Goal: Transaction & Acquisition: Purchase product/service

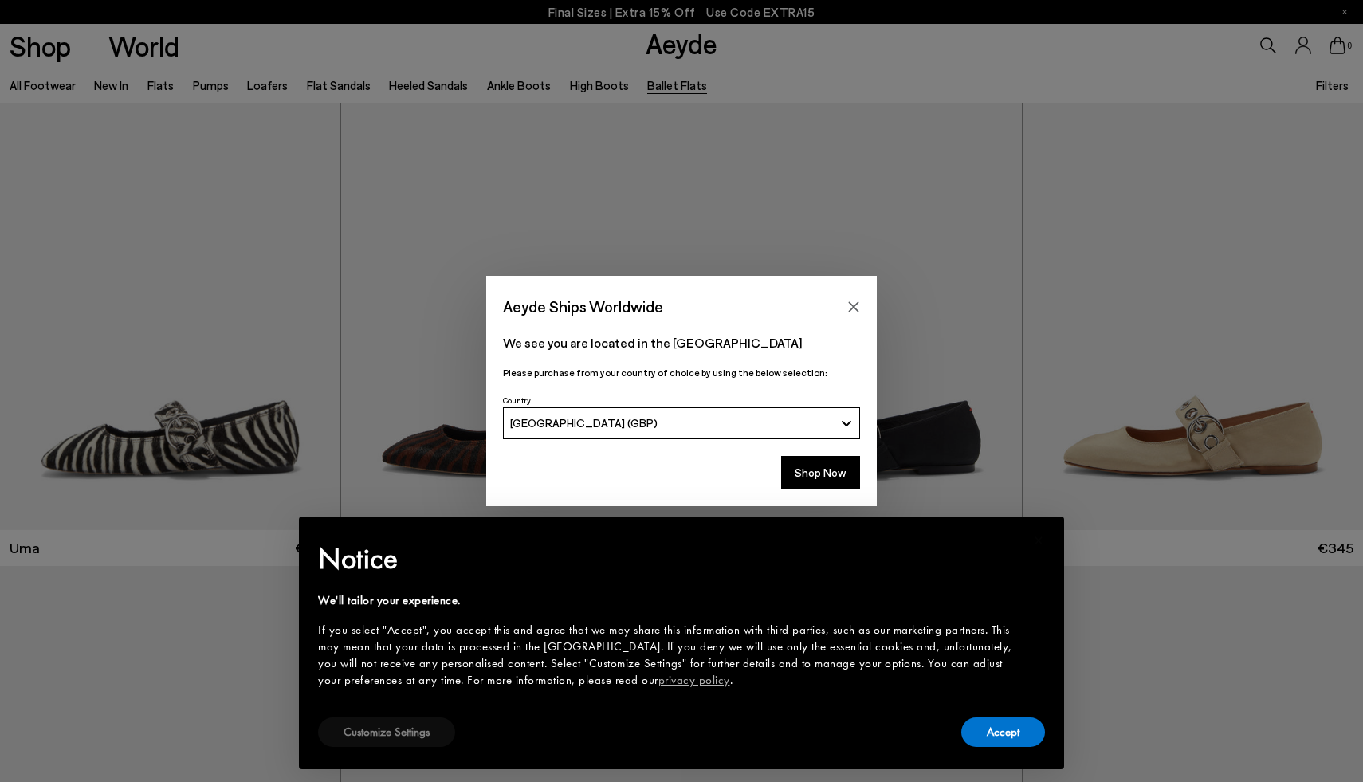
click at [373, 735] on button "Customize Settings" at bounding box center [386, 731] width 137 height 29
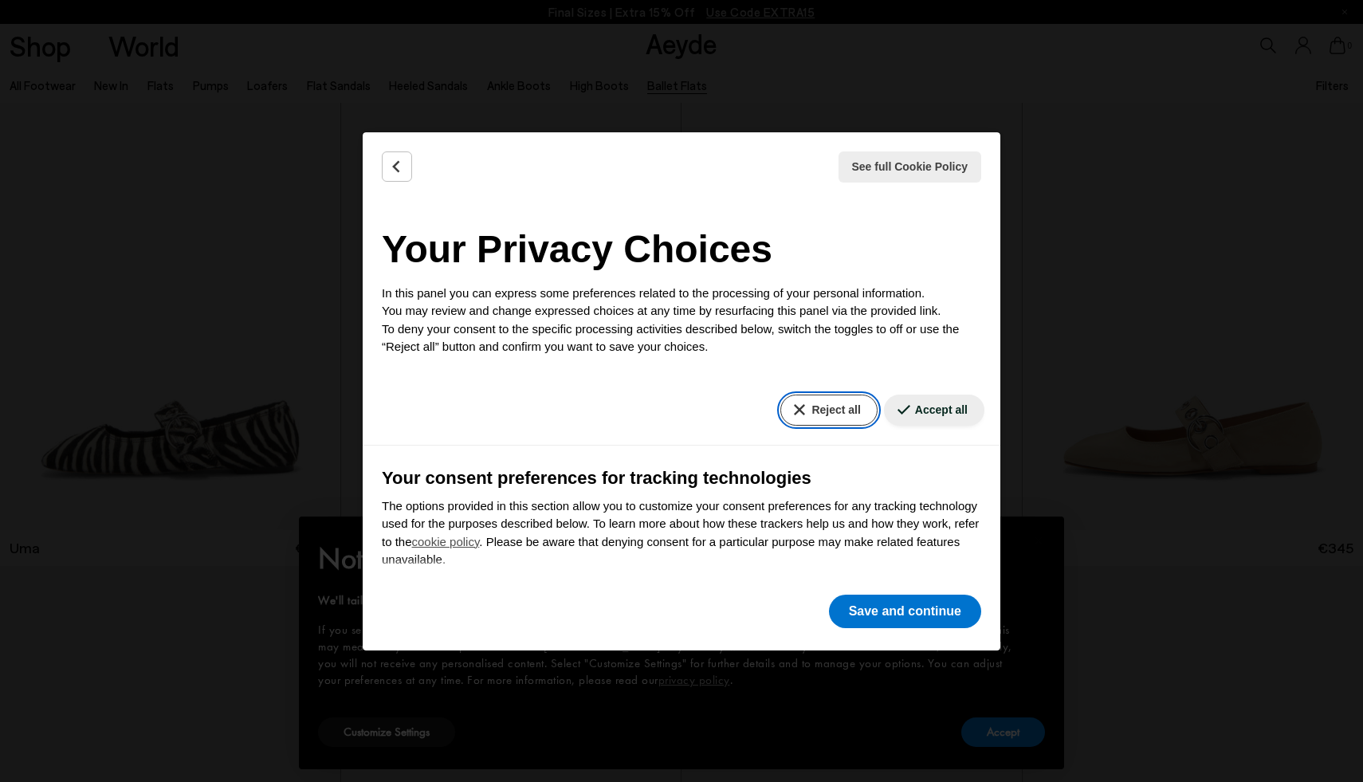
click at [831, 413] on button "Reject all" at bounding box center [828, 409] width 96 height 31
click at [884, 619] on button "Save and continue" at bounding box center [905, 611] width 152 height 33
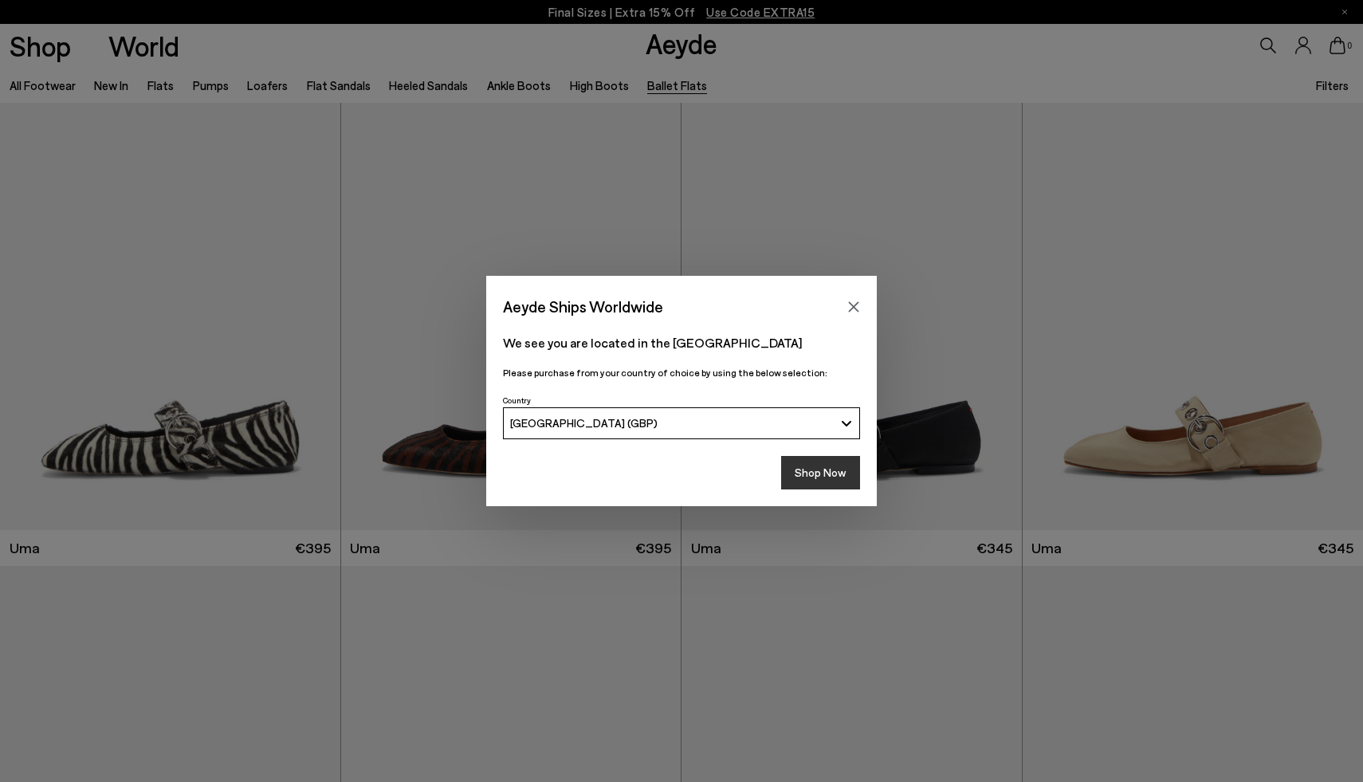
click at [834, 476] on button "Shop Now" at bounding box center [820, 472] width 79 height 33
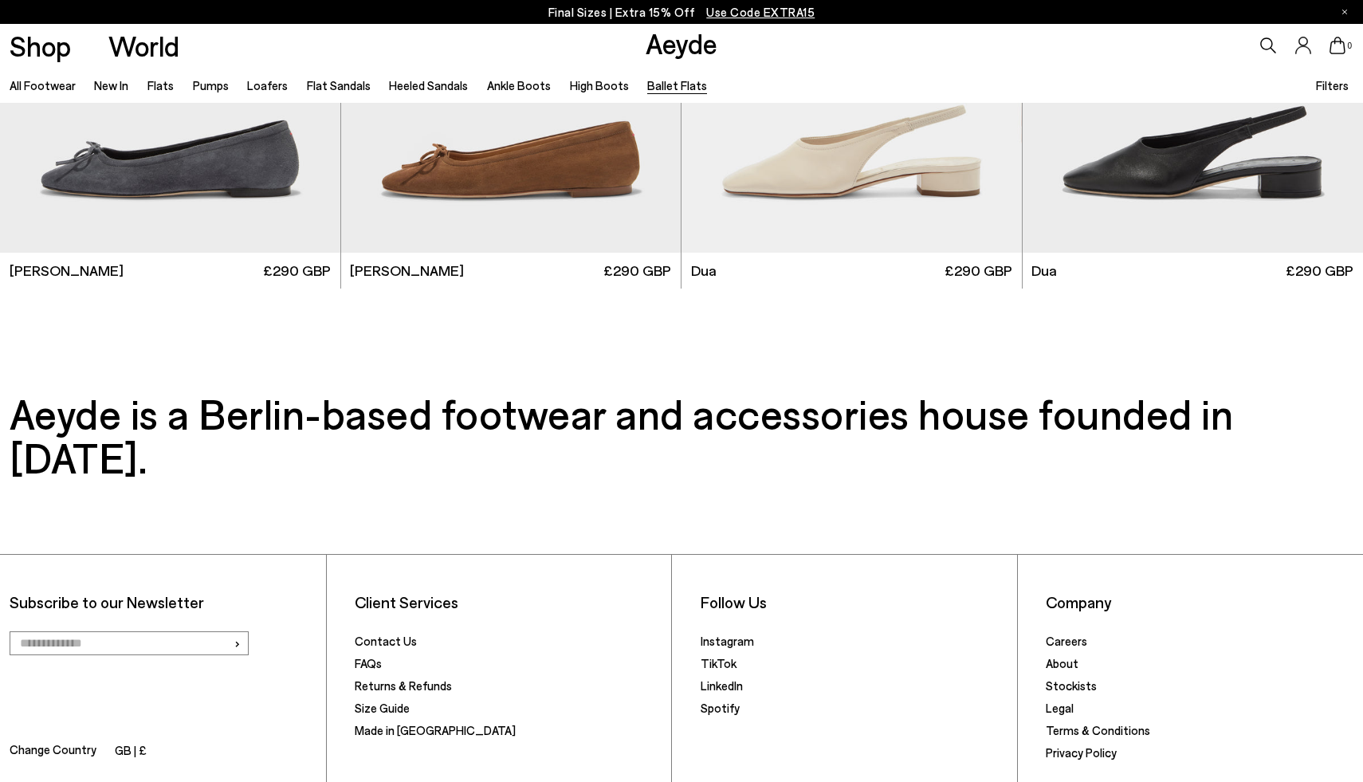
scroll to position [3059, 0]
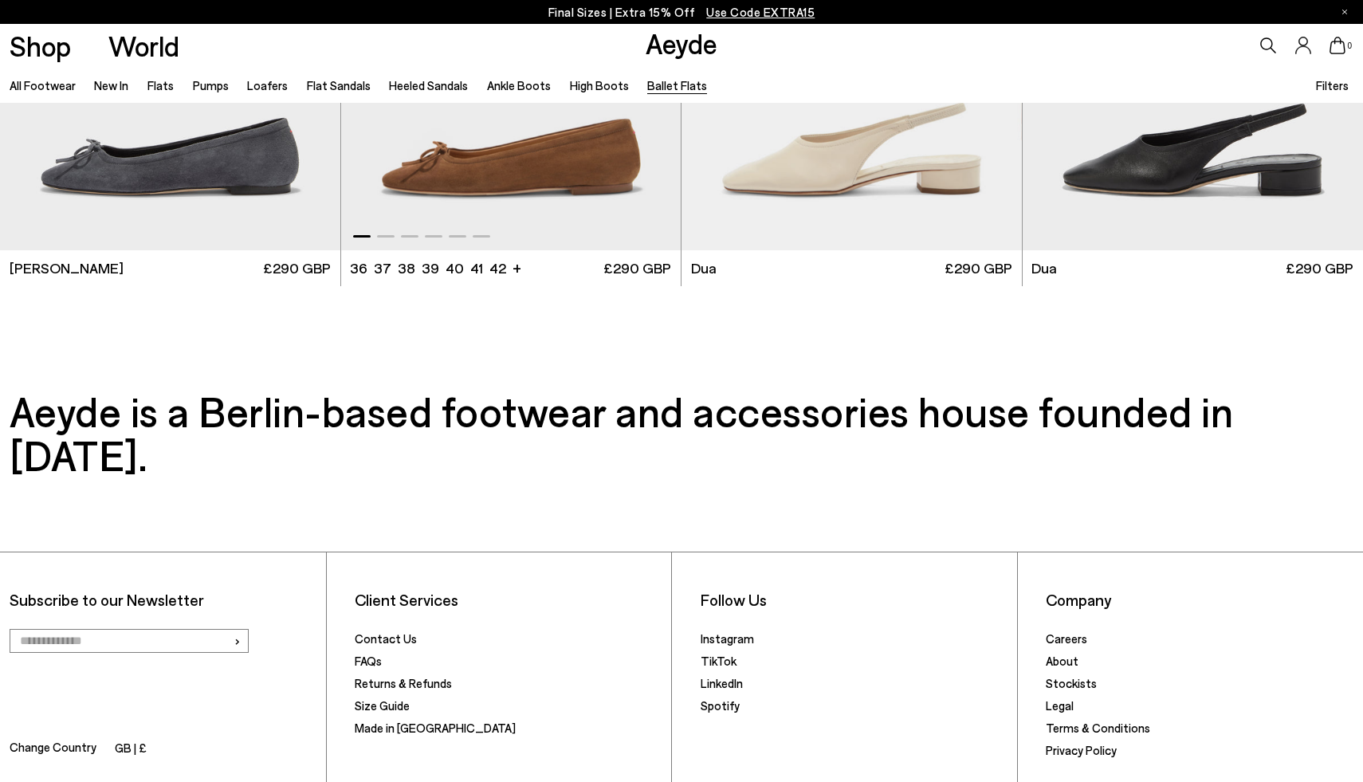
click at [616, 162] on img "1 / 6" at bounding box center [511, 35] width 340 height 427
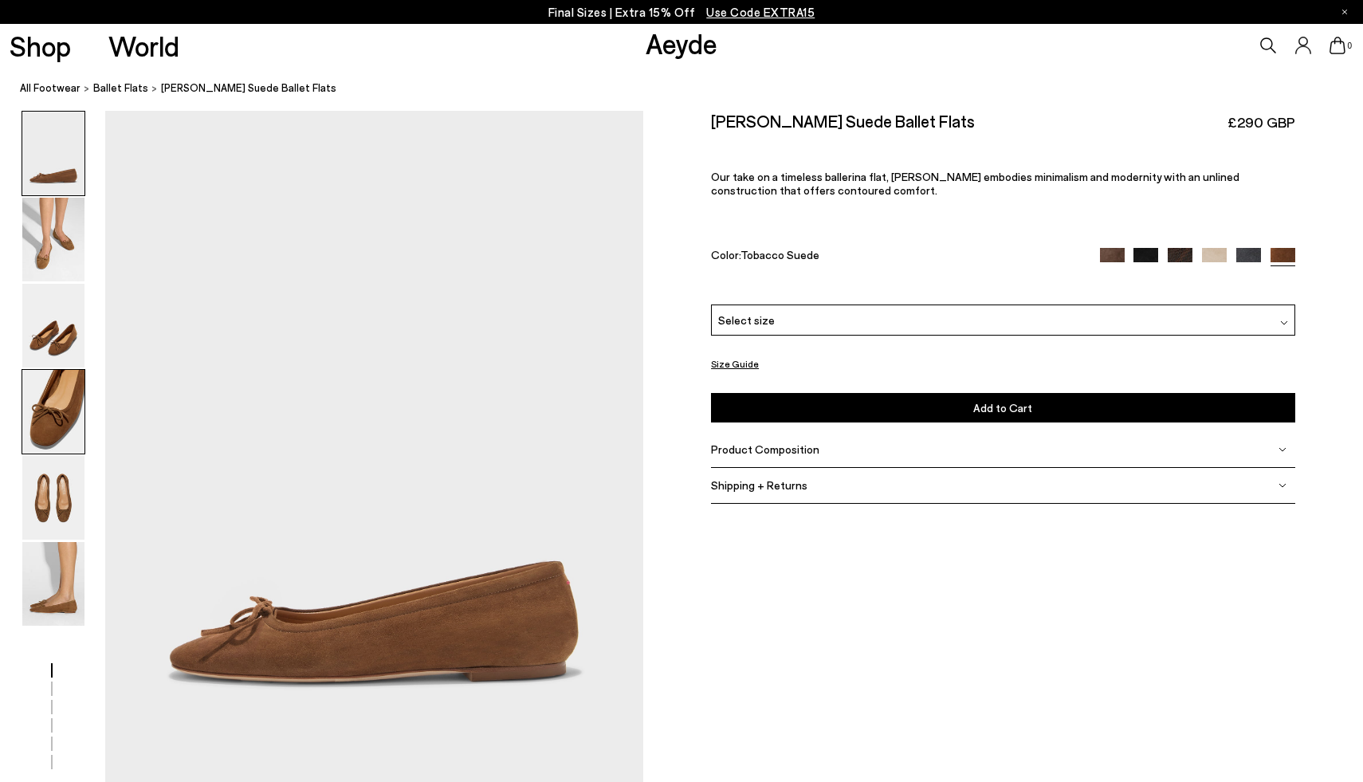
click at [61, 422] on img at bounding box center [53, 412] width 62 height 84
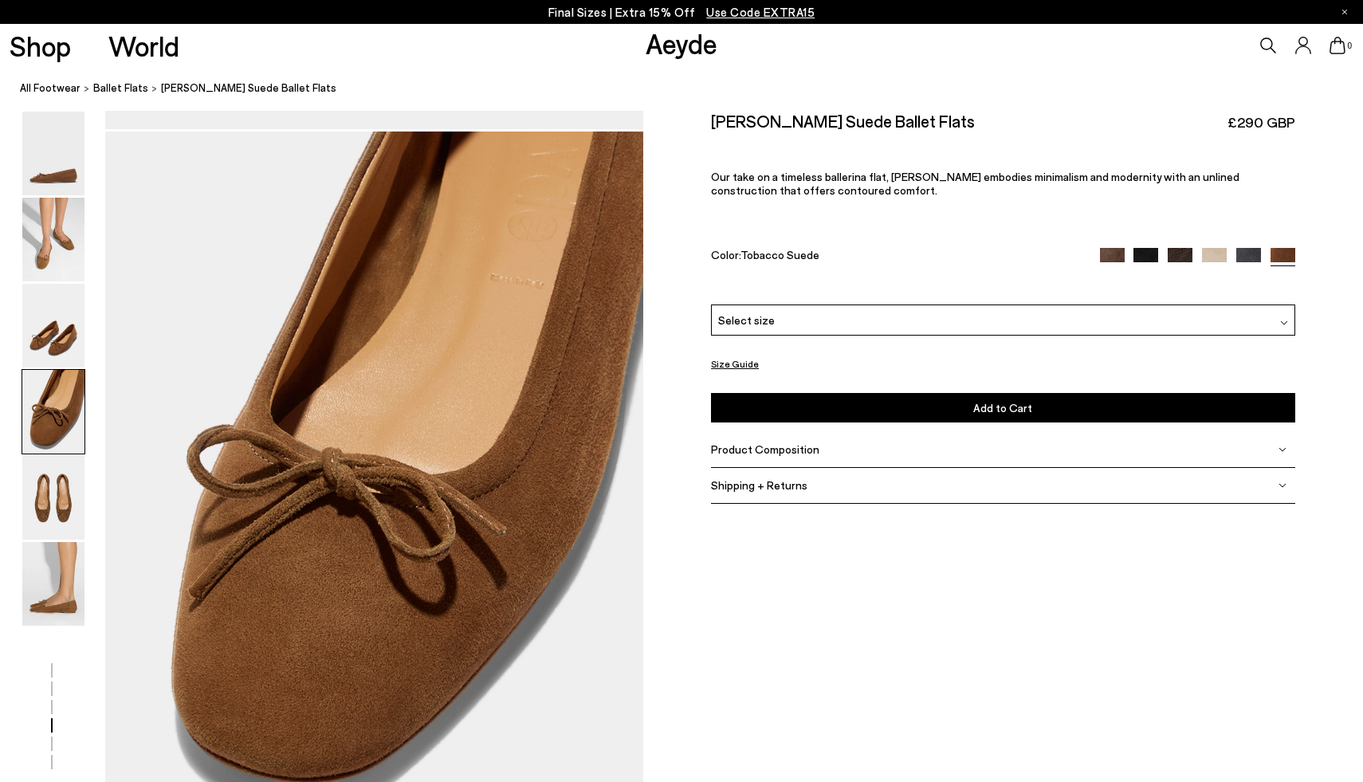
scroll to position [2114, 0]
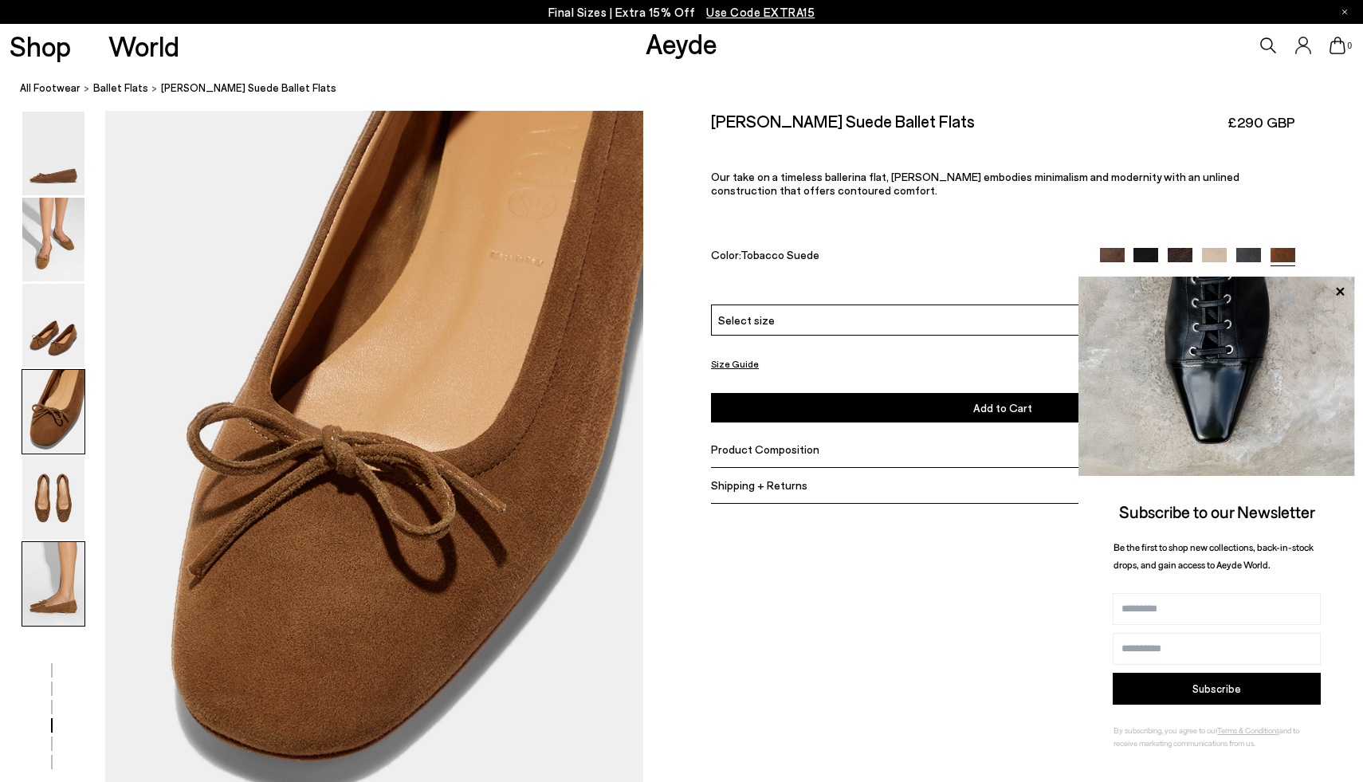
click at [57, 575] on img at bounding box center [53, 584] width 62 height 84
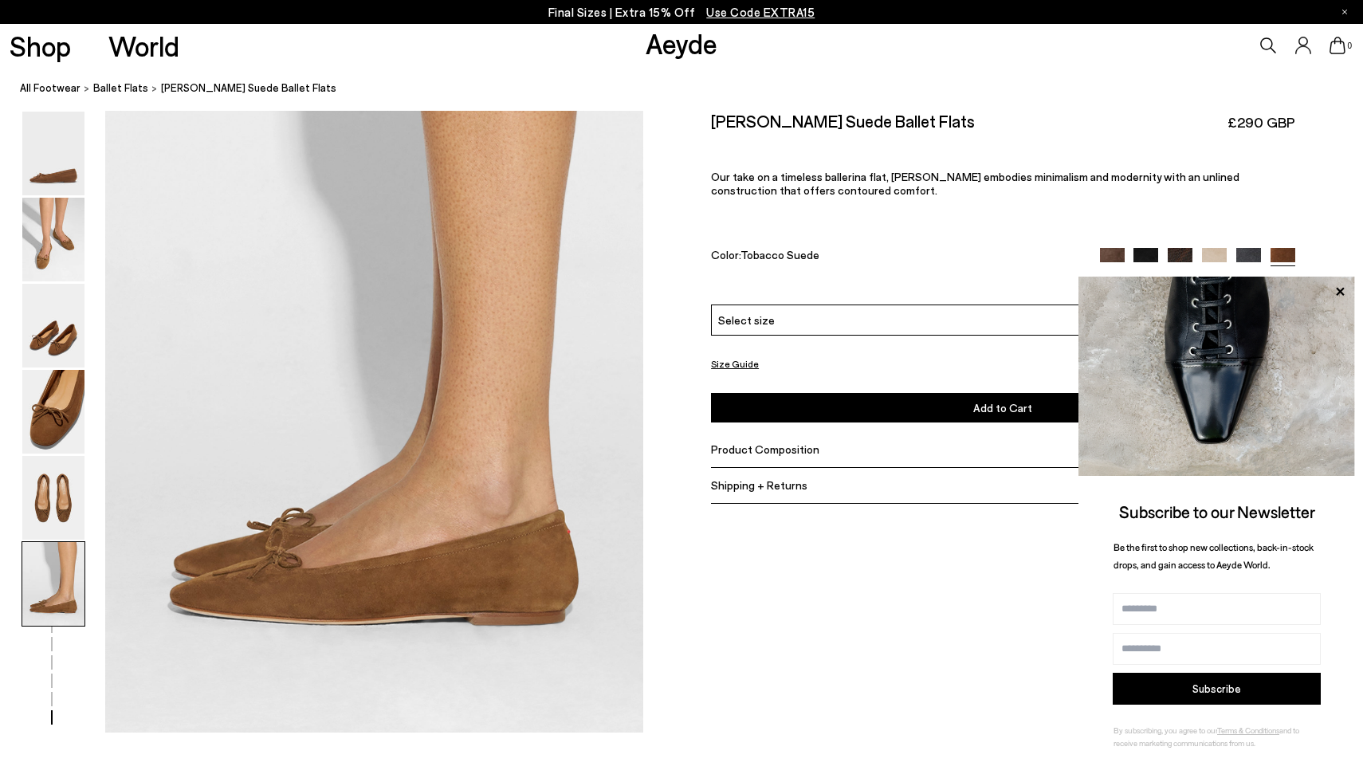
scroll to position [3661, 0]
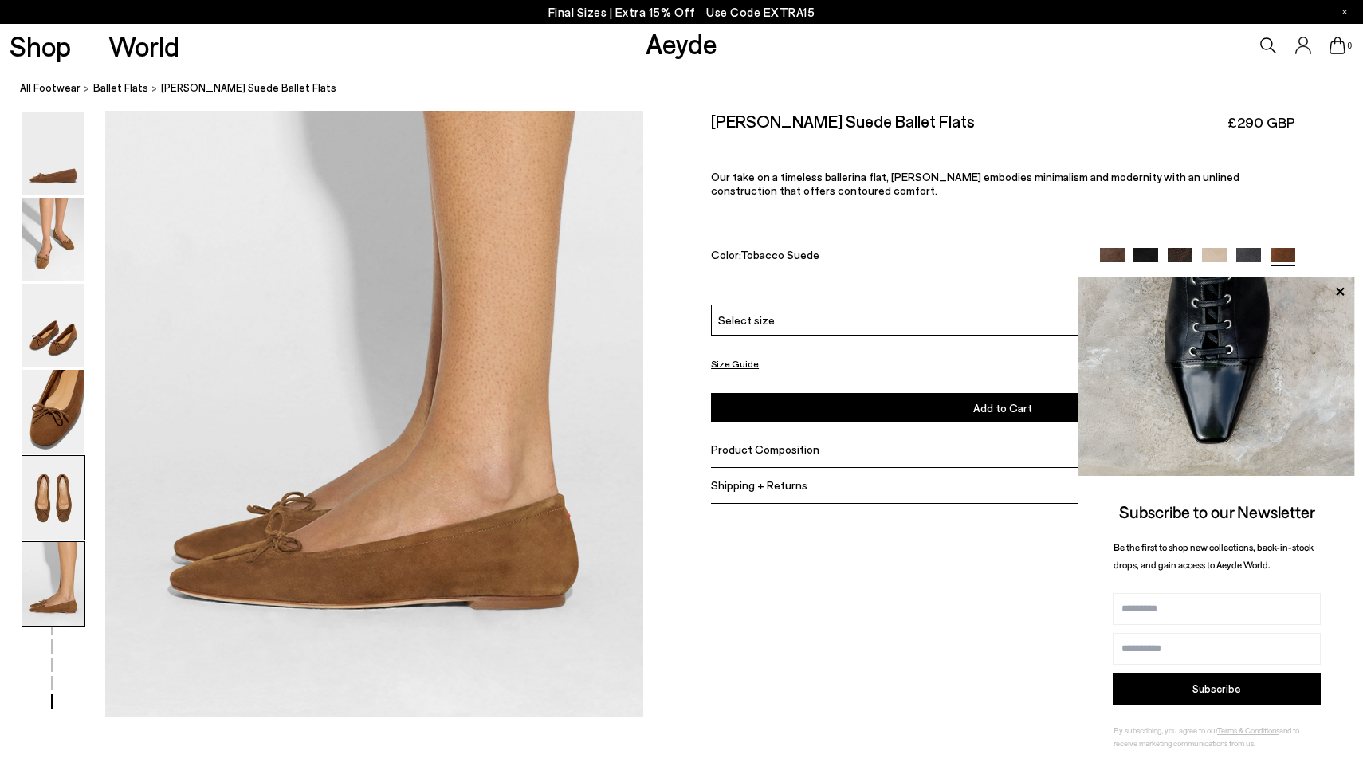
click at [62, 497] on img at bounding box center [53, 498] width 62 height 84
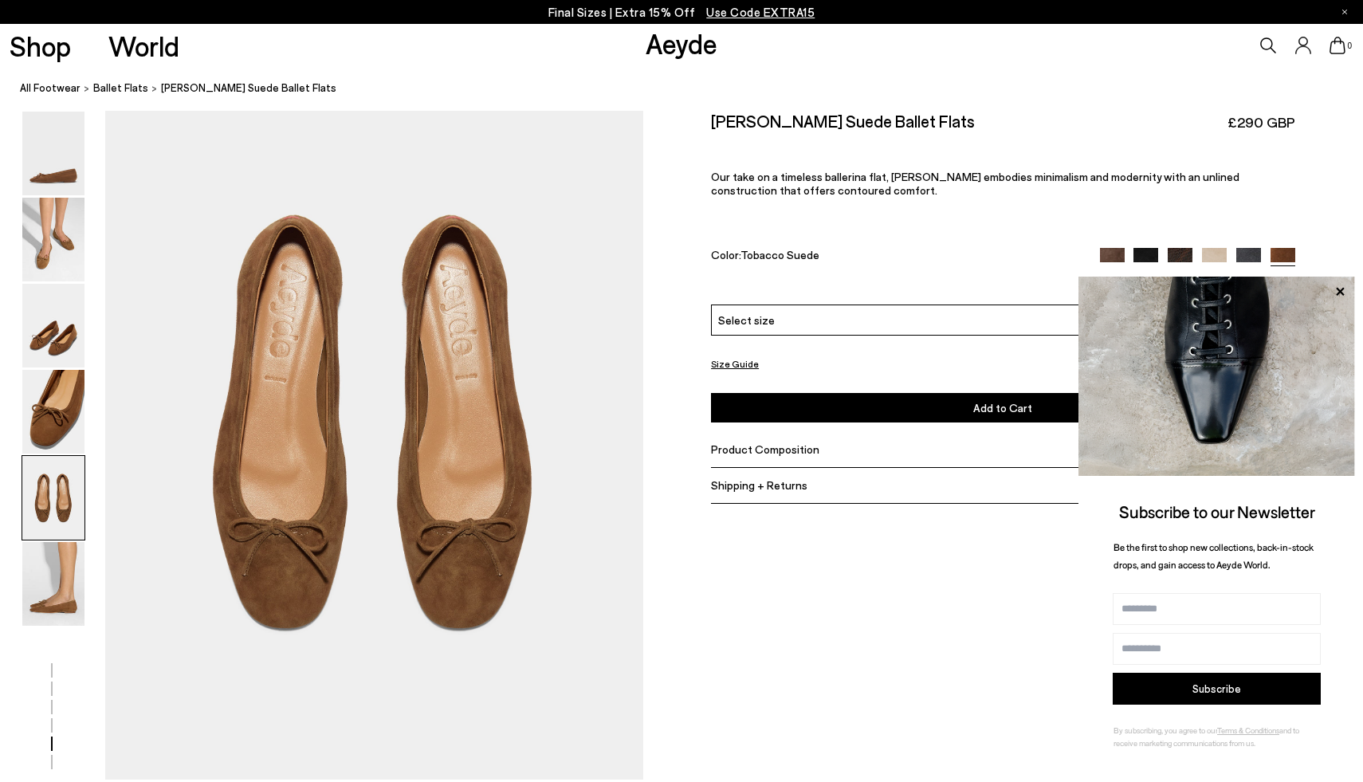
scroll to position [2832, 0]
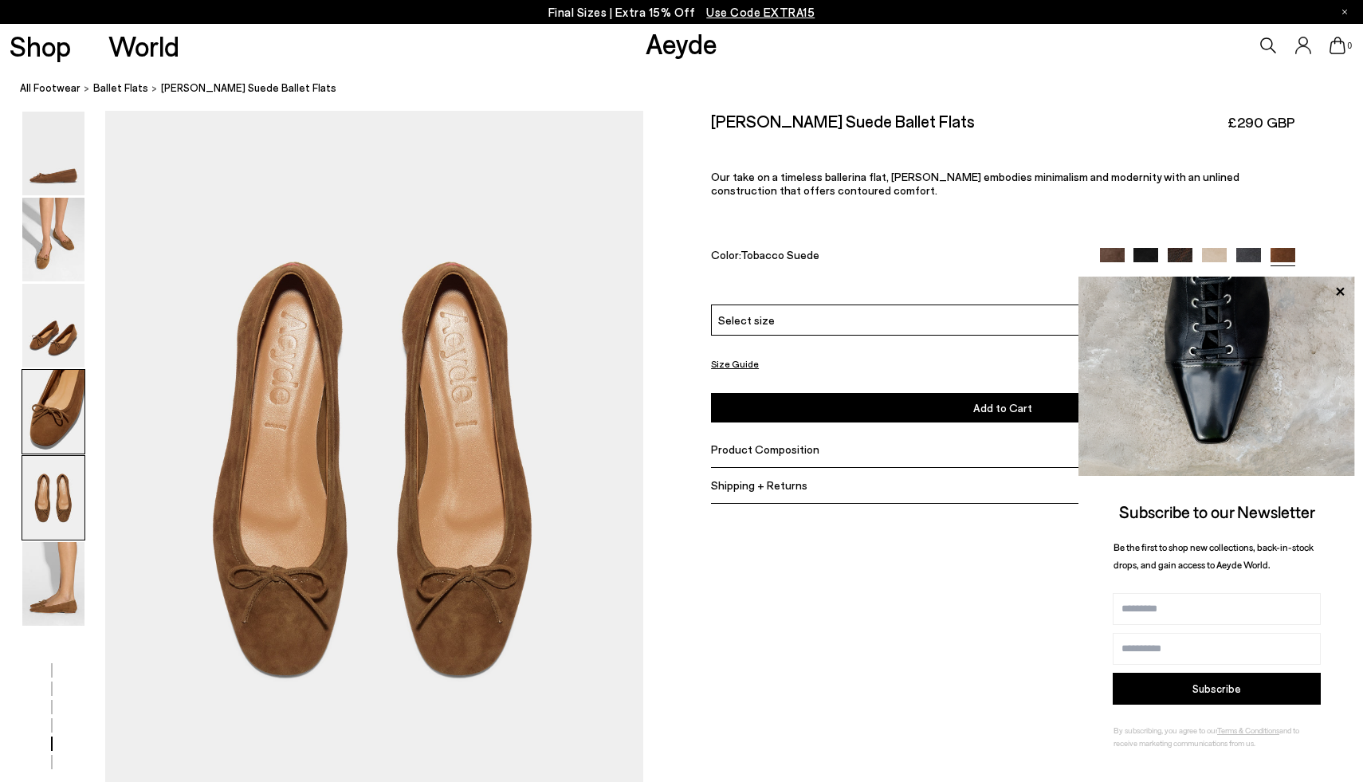
click at [73, 406] on img at bounding box center [53, 412] width 62 height 84
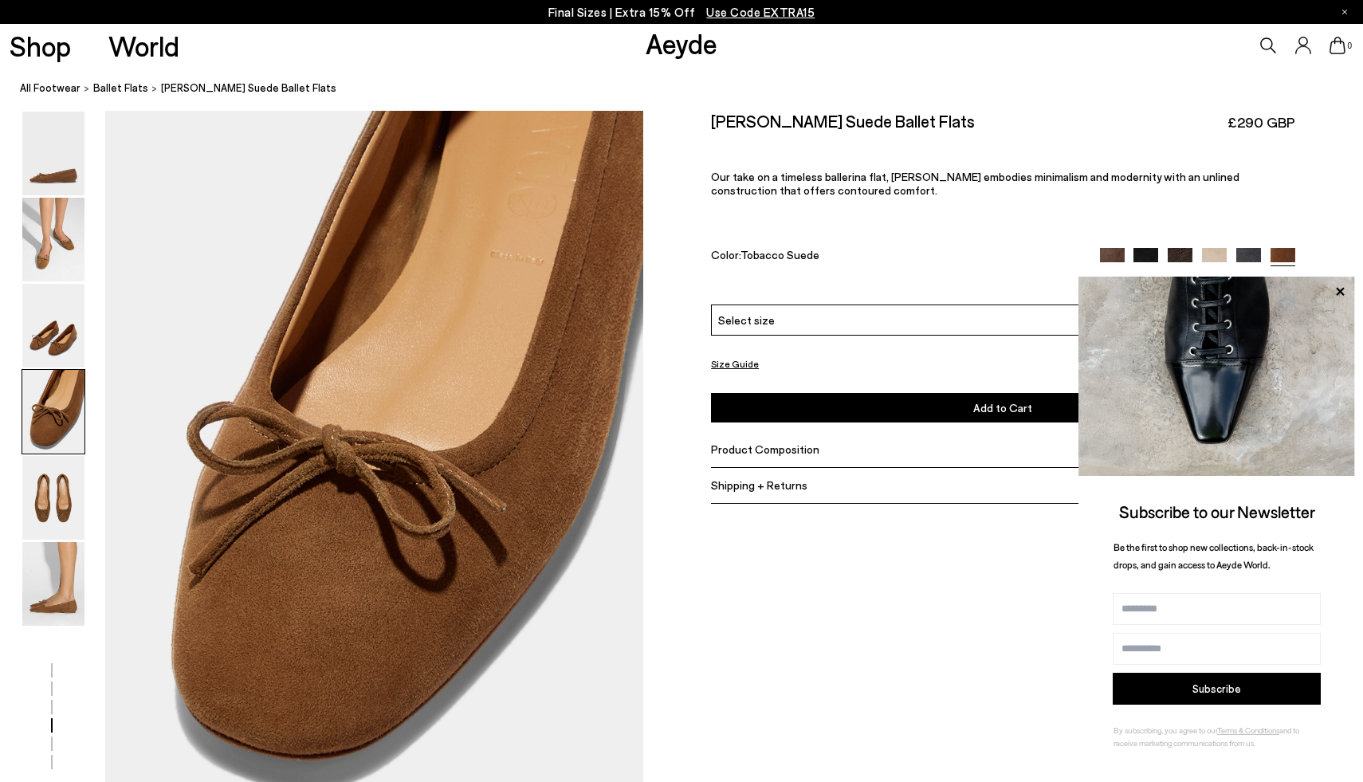
scroll to position [2114, 0]
click at [68, 384] on img at bounding box center [53, 412] width 62 height 84
click at [57, 249] on img at bounding box center [53, 240] width 62 height 84
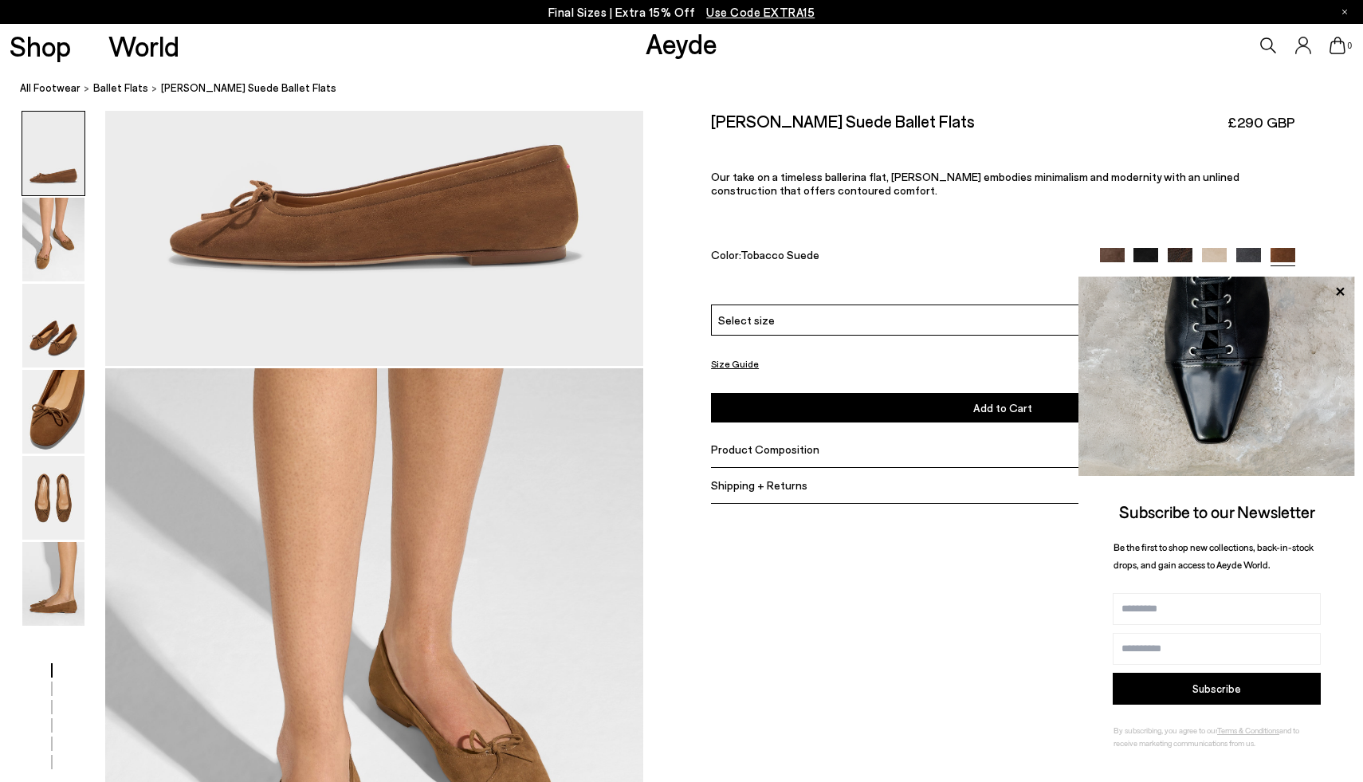
scroll to position [416, 0]
click at [1330, 290] on icon at bounding box center [1339, 291] width 21 height 21
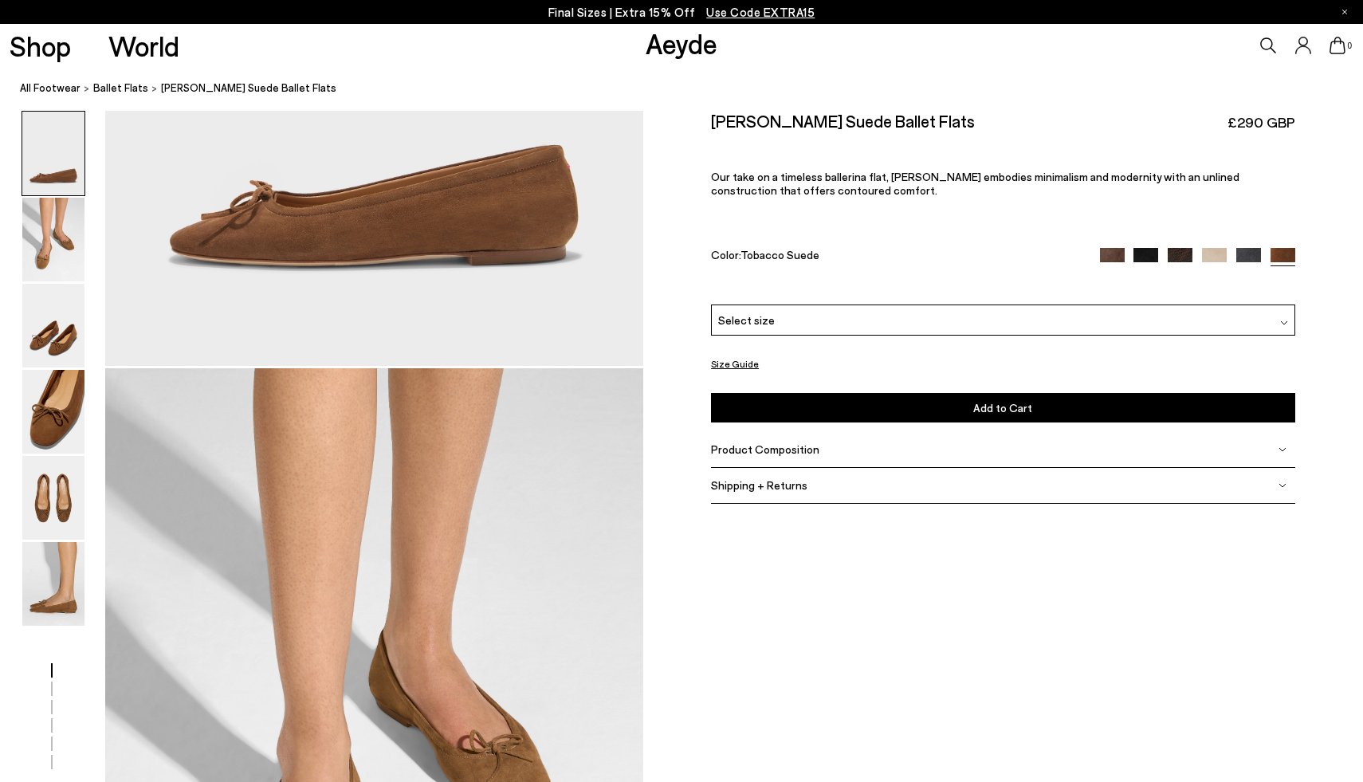
click at [1030, 322] on div "Select size" at bounding box center [1002, 319] width 583 height 31
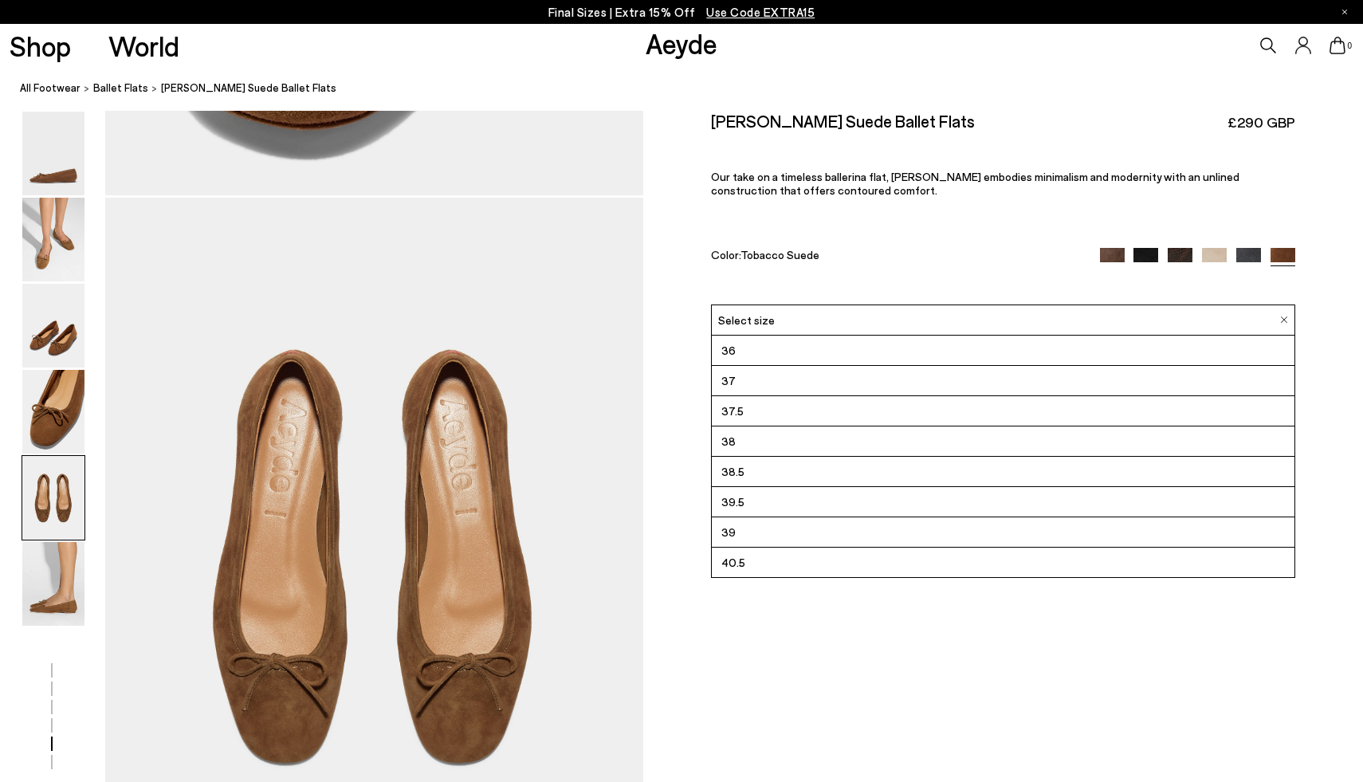
scroll to position [2829, 0]
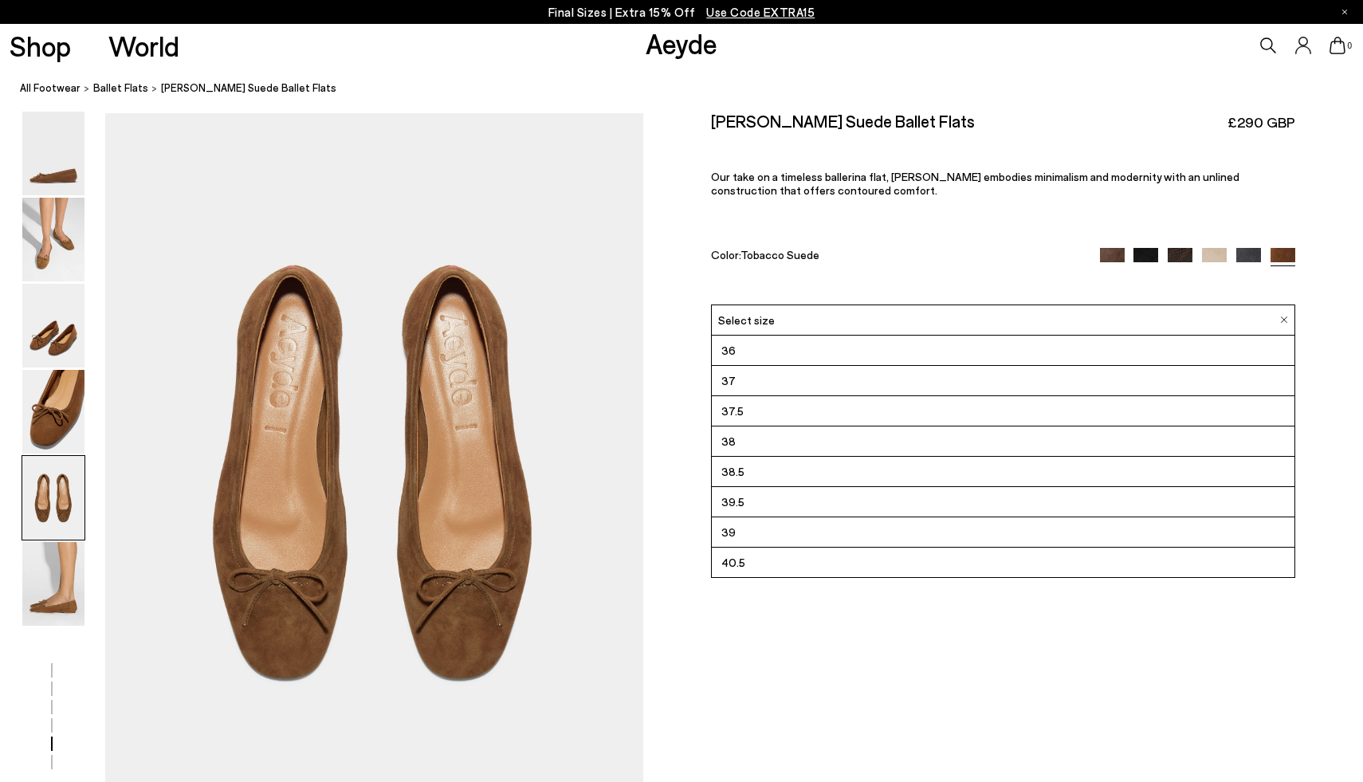
click at [979, 398] on li "37.5" at bounding box center [1003, 411] width 582 height 30
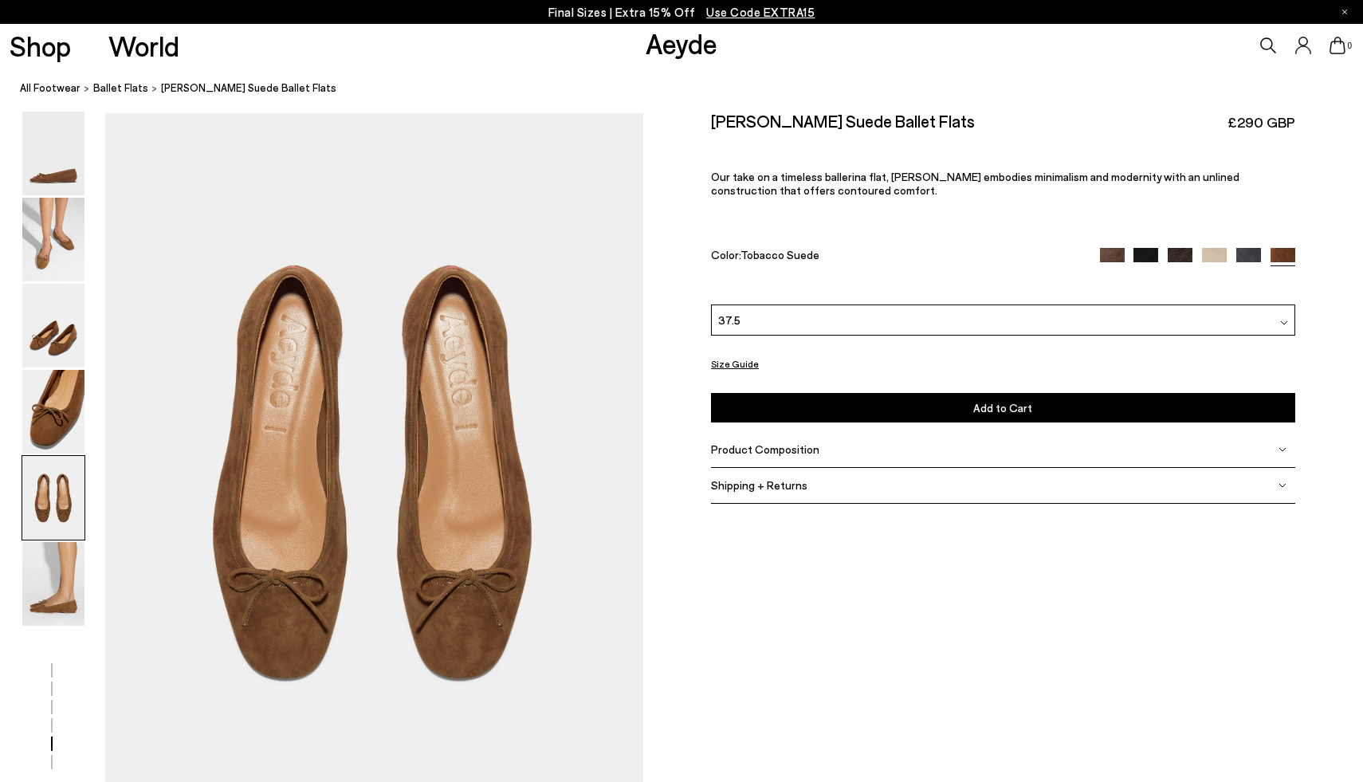
click at [1008, 404] on span "Add to Cart" at bounding box center [1002, 408] width 59 height 14
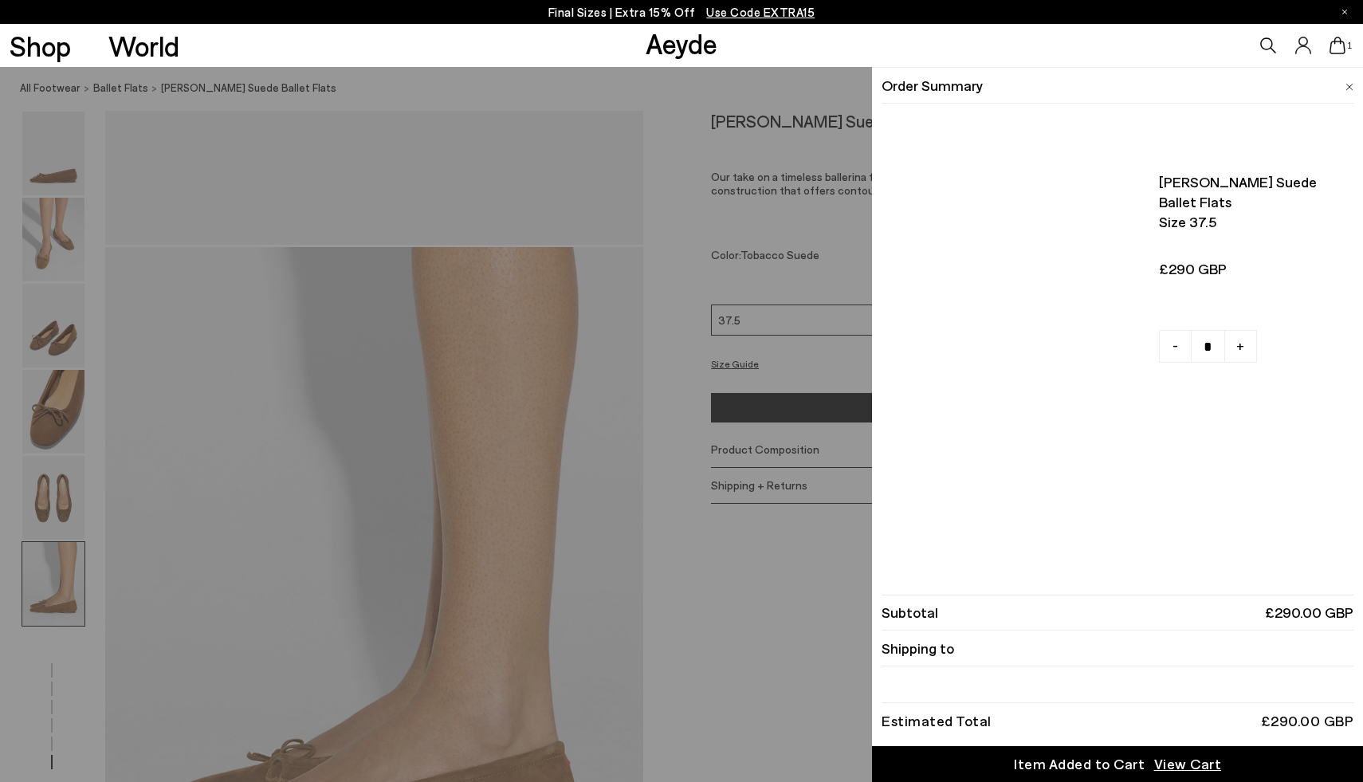
scroll to position [4666, 0]
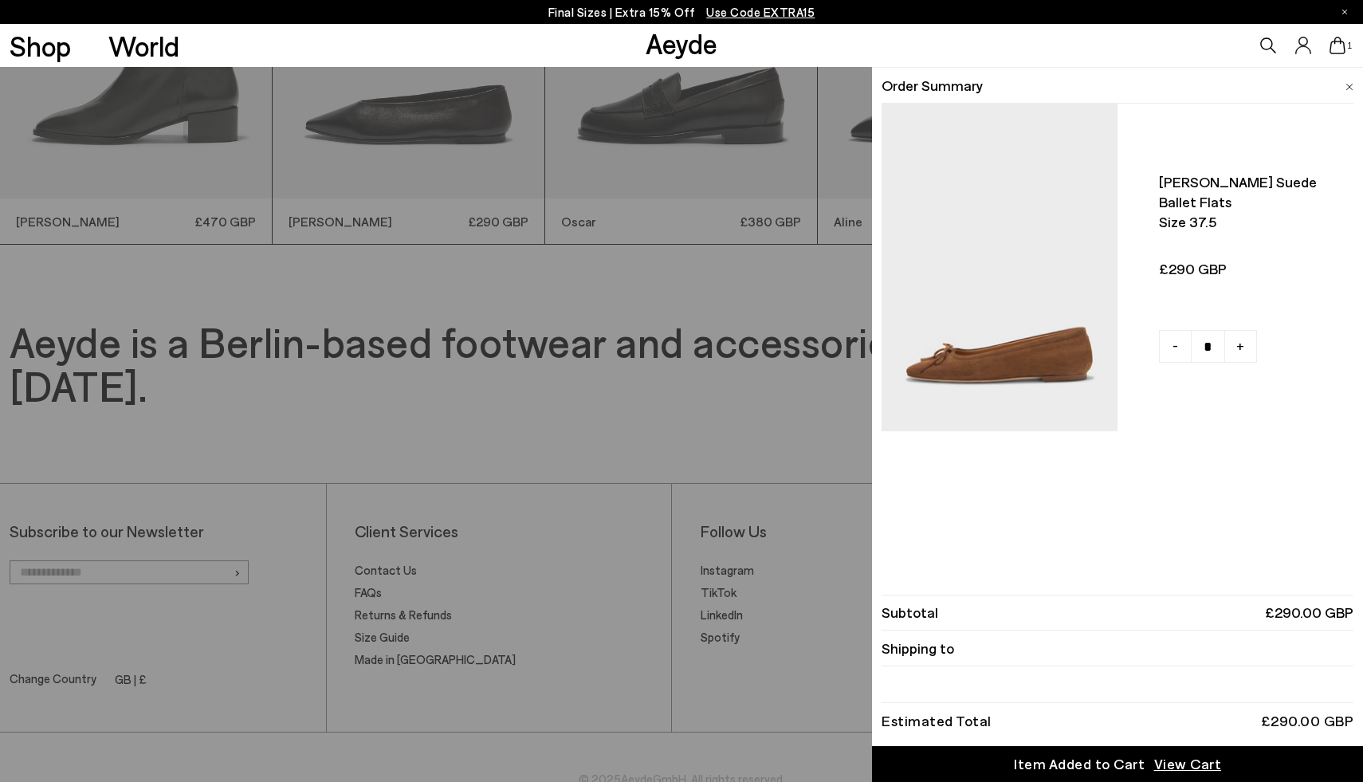
click at [1349, 88] on img at bounding box center [1349, 87] width 8 height 7
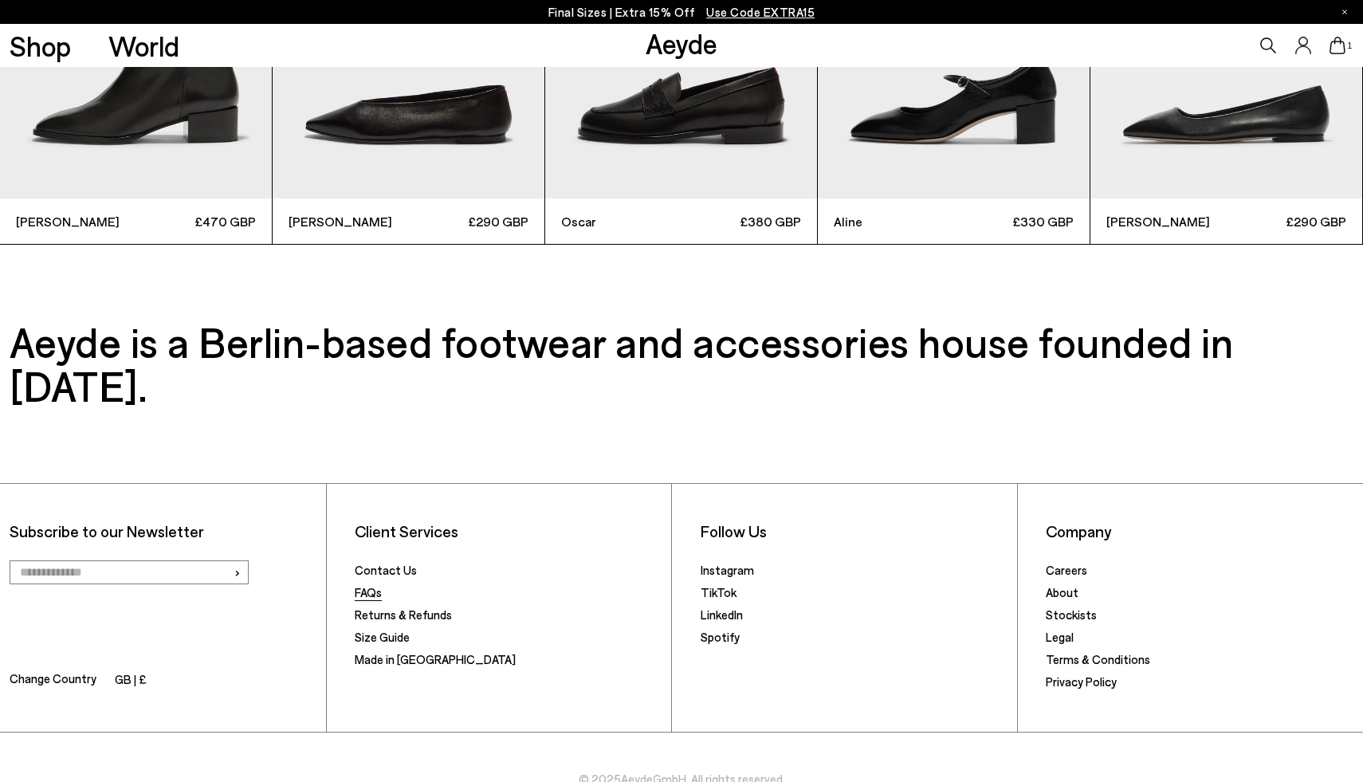
click at [375, 585] on link "FAQs" at bounding box center [368, 592] width 27 height 14
click at [1334, 51] on icon at bounding box center [1337, 46] width 16 height 18
